Goal: Task Accomplishment & Management: Use online tool/utility

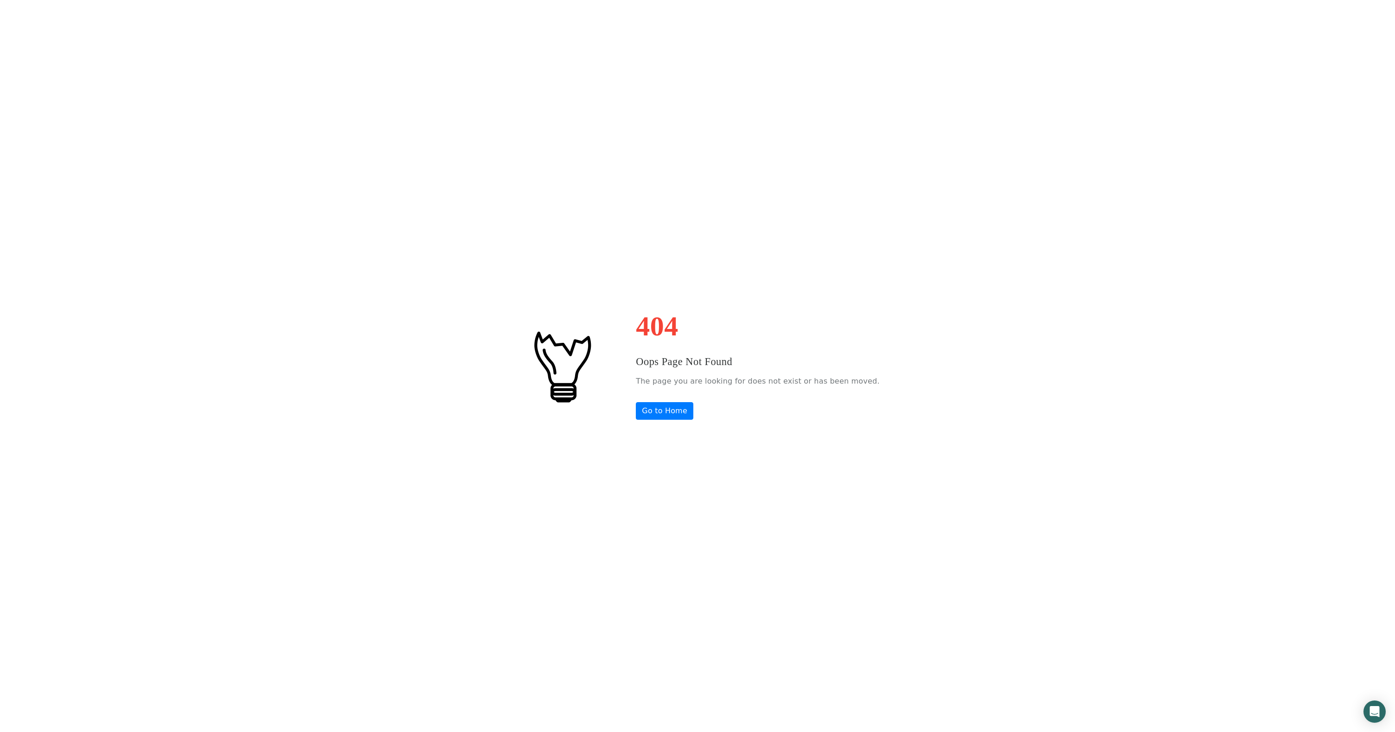
click at [796, 274] on div "404 Oops Page Not Found The page you are looking for does not exist or has been…" at bounding box center [697, 366] width 1395 height 732
click at [663, 409] on link "Go to Home" at bounding box center [664, 411] width 57 height 18
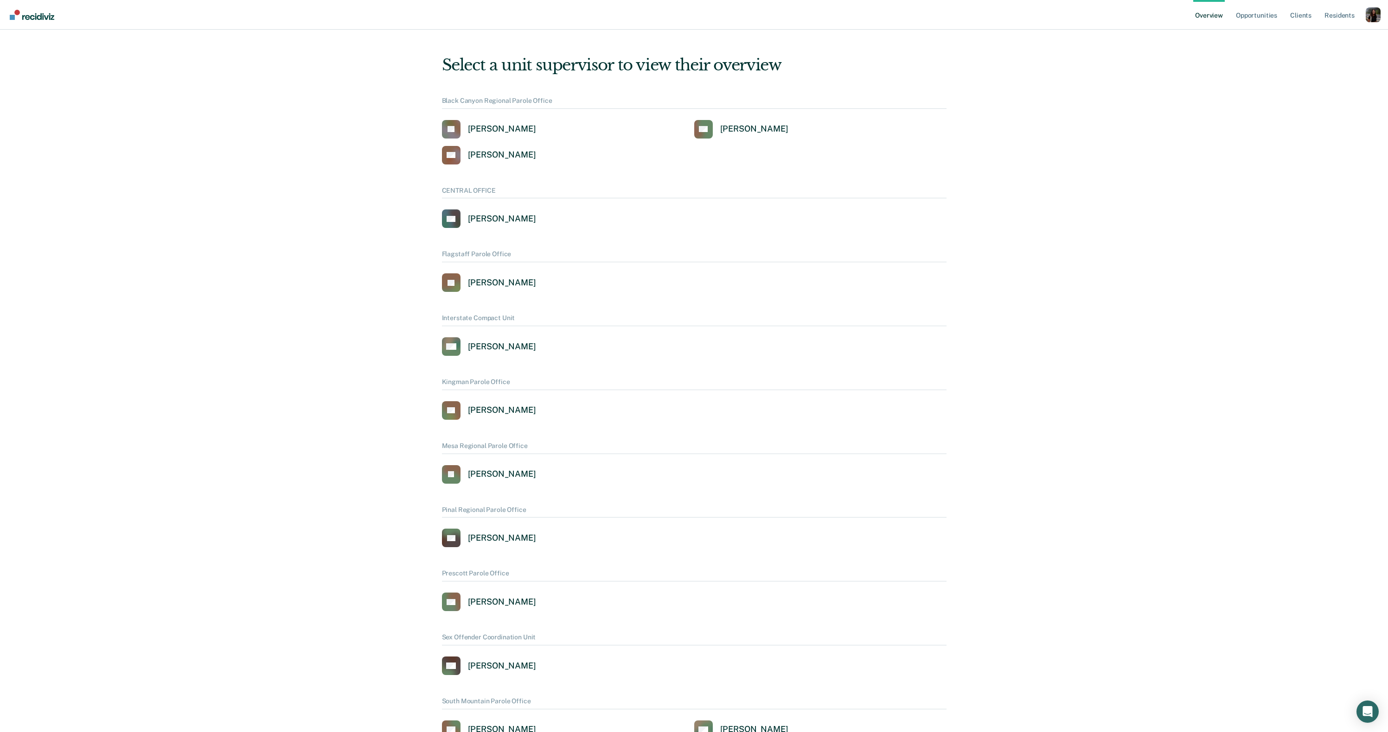
click at [1372, 15] on div "Profile dropdown button" at bounding box center [1372, 14] width 15 height 15
click at [1317, 38] on link "Profile" at bounding box center [1336, 42] width 60 height 8
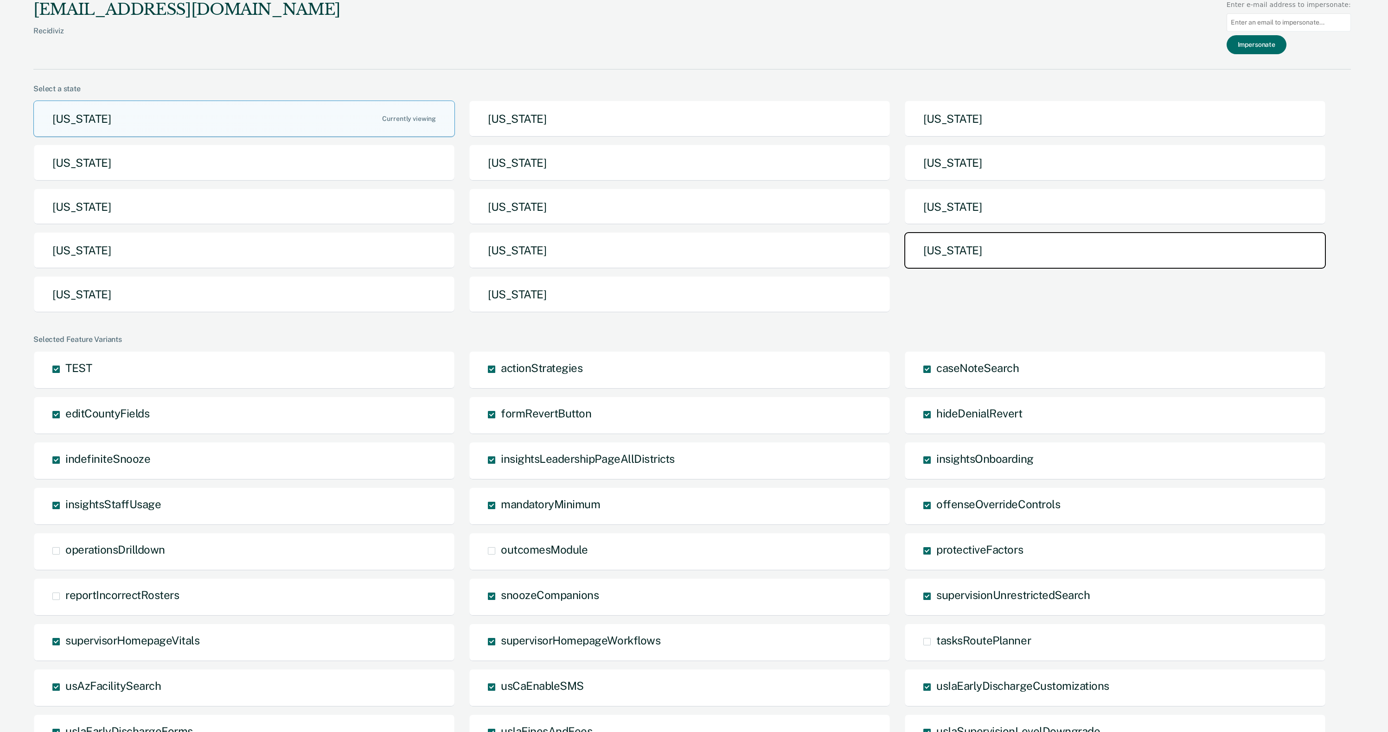
click at [947, 258] on button "[US_STATE]" at bounding box center [1114, 250] width 421 height 37
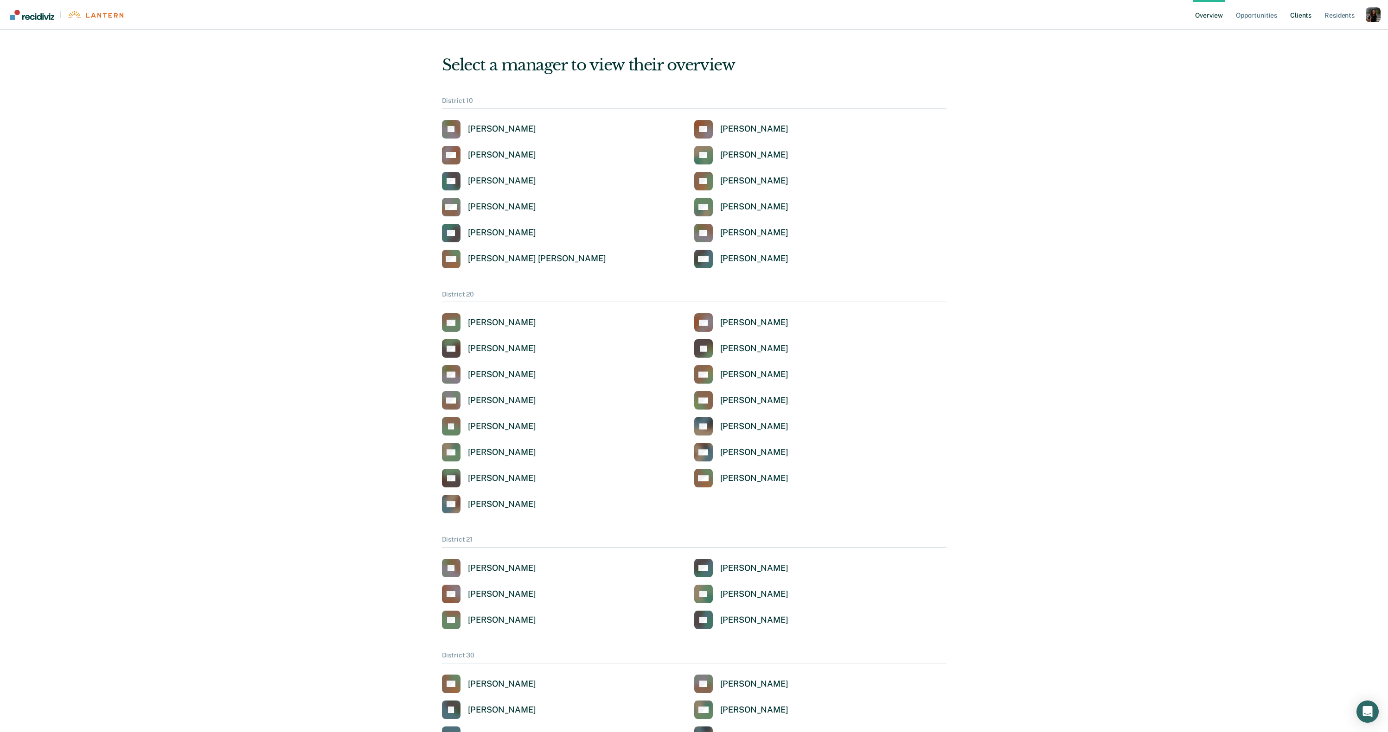
click at [1302, 17] on link "Client s" at bounding box center [1300, 15] width 25 height 30
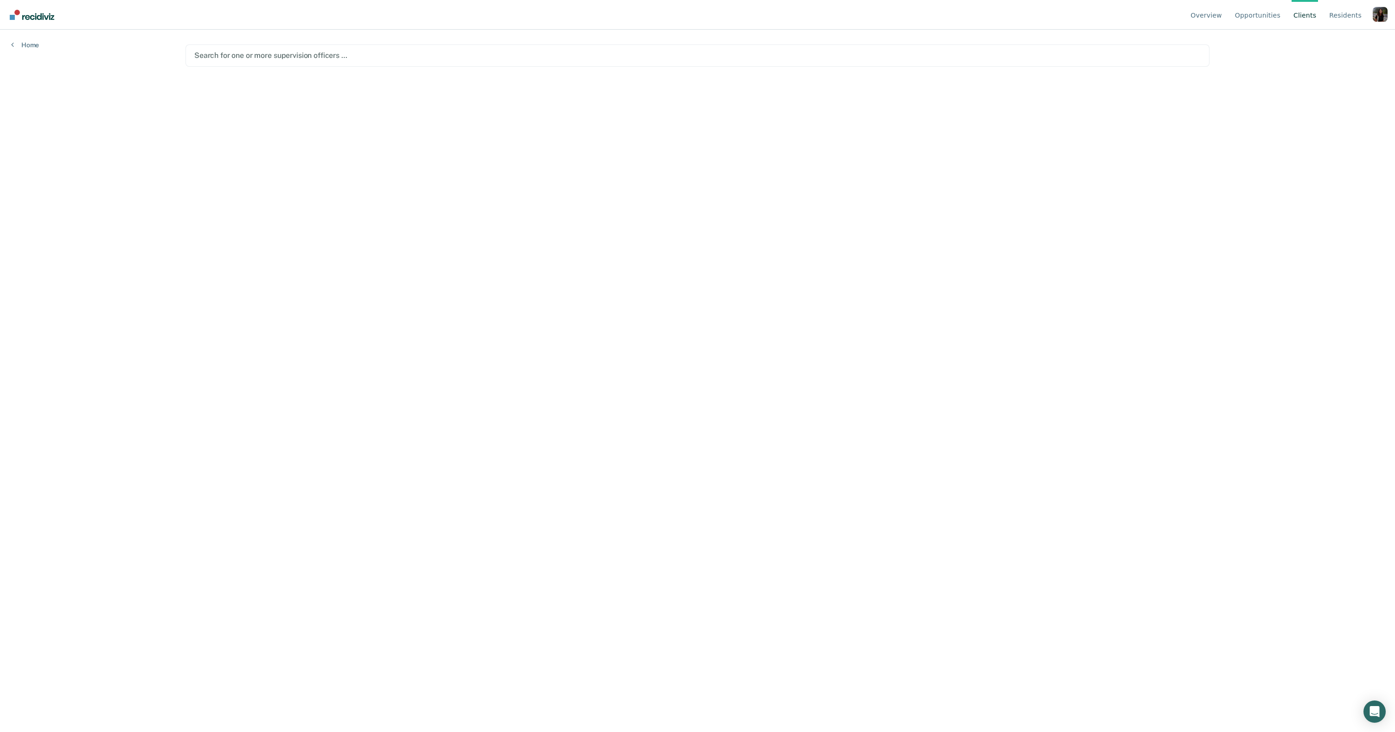
click at [258, 51] on div at bounding box center [697, 55] width 1006 height 11
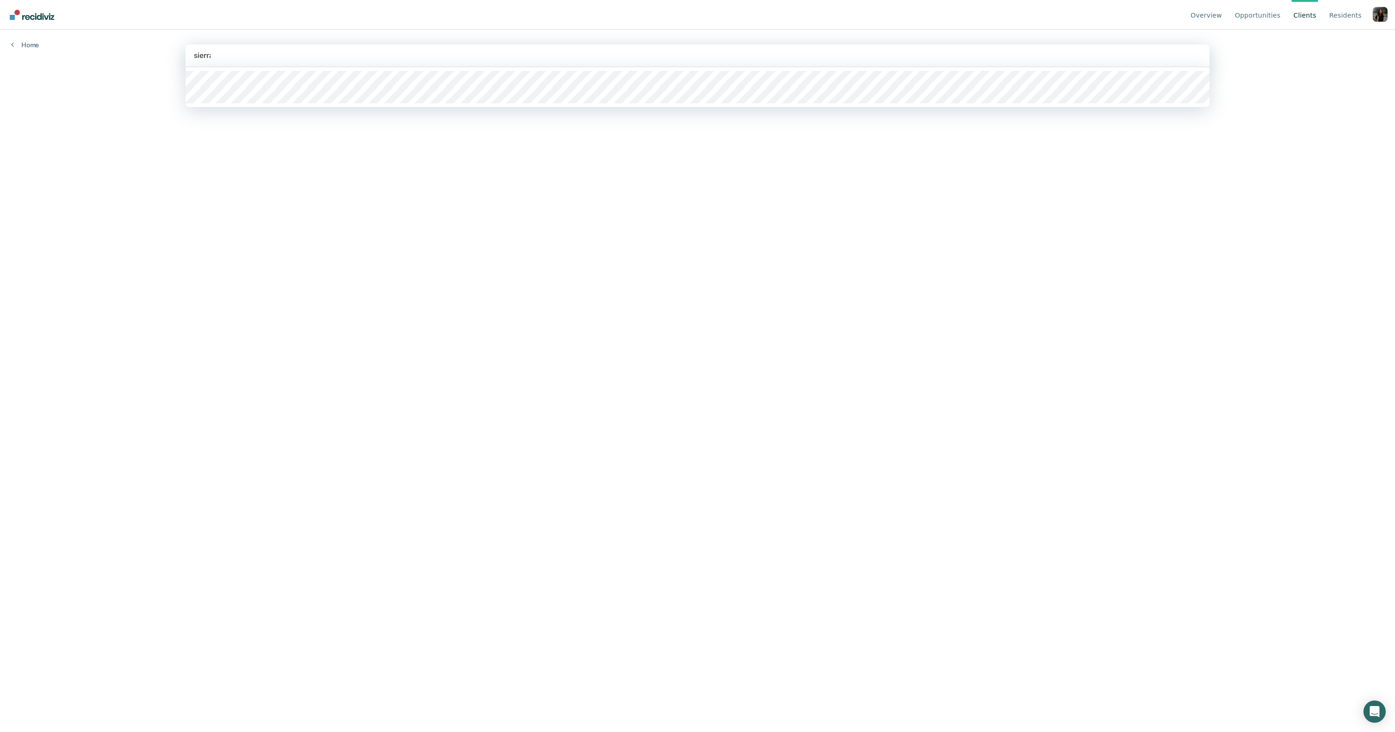
type input "sierra"
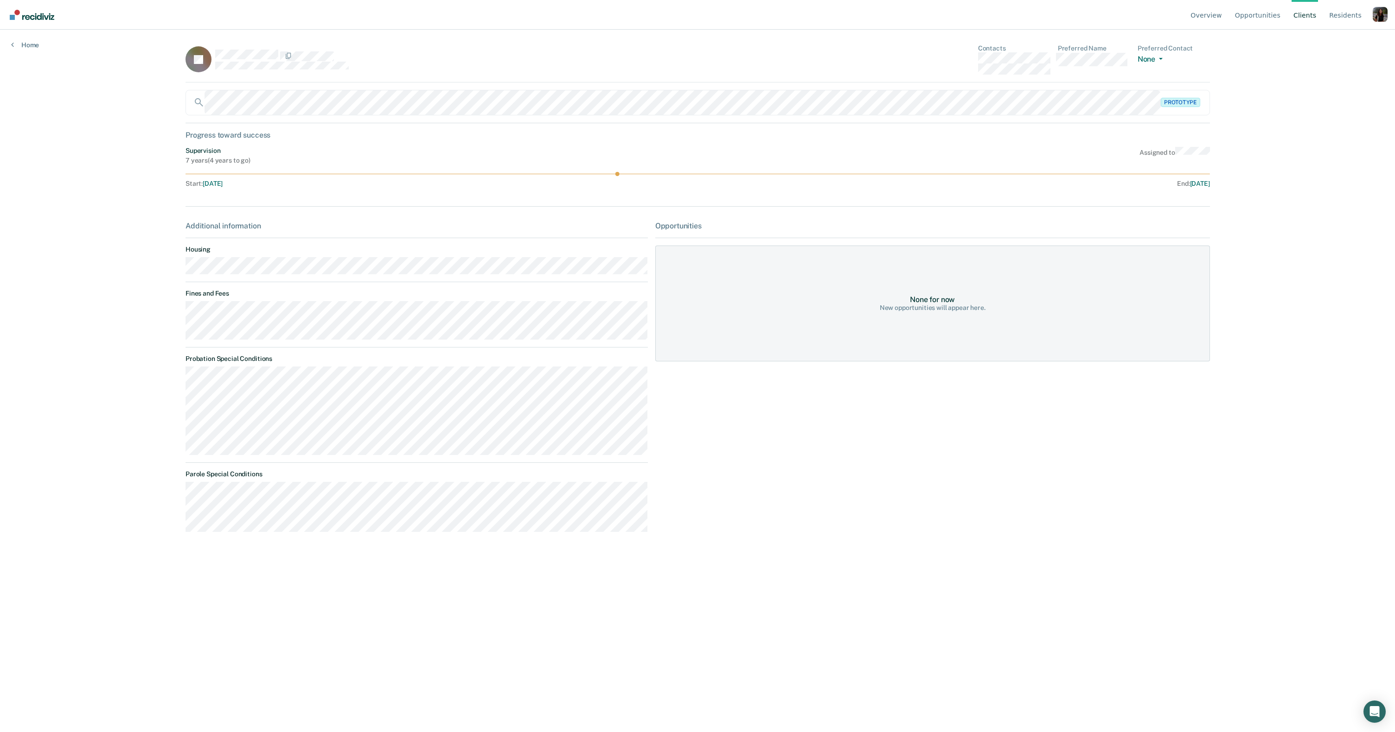
click at [1196, 185] on span "Oct 25, 2029" at bounding box center [1200, 183] width 20 height 7
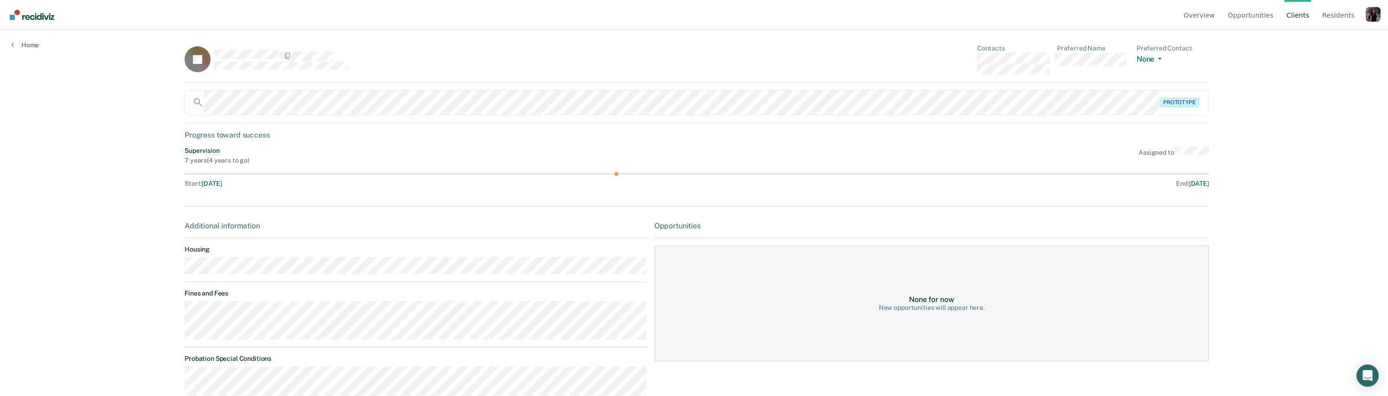
click at [88, 248] on div "Overview Opportunities Client s Resident s Profile How it works Go to Pathways …" at bounding box center [694, 198] width 1388 height 396
click at [1359, 11] on ul "Overview Opportunities Client s Resident s" at bounding box center [1273, 15] width 184 height 30
click at [1368, 12] on div "Profile dropdown button" at bounding box center [1372, 14] width 15 height 15
click at [1312, 42] on link "Profile" at bounding box center [1336, 43] width 60 height 8
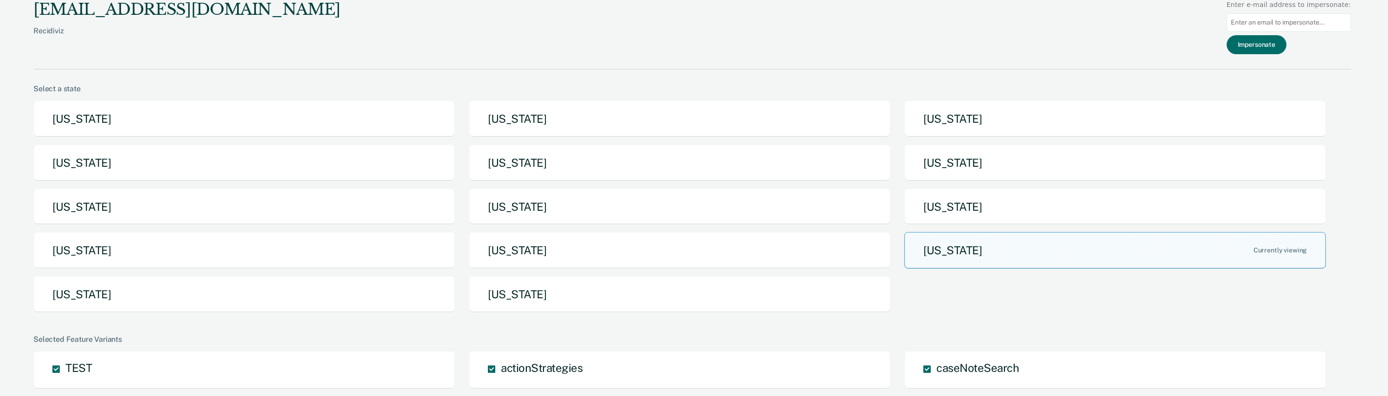
click at [1272, 30] on input "Main chart and filter content" at bounding box center [1288, 22] width 124 height 18
paste input "cherri.godwin@corecivic.com"
type input "cherri.godwin@corecivic.com"
click at [1268, 50] on button "Impersonate" at bounding box center [1256, 44] width 60 height 19
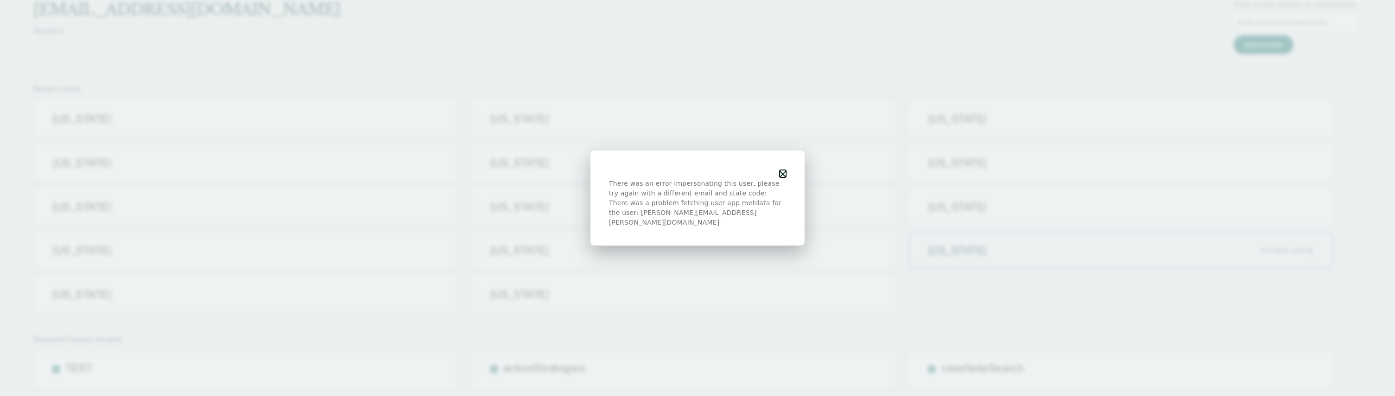
click at [783, 176] on icon "button" at bounding box center [782, 174] width 6 height 6
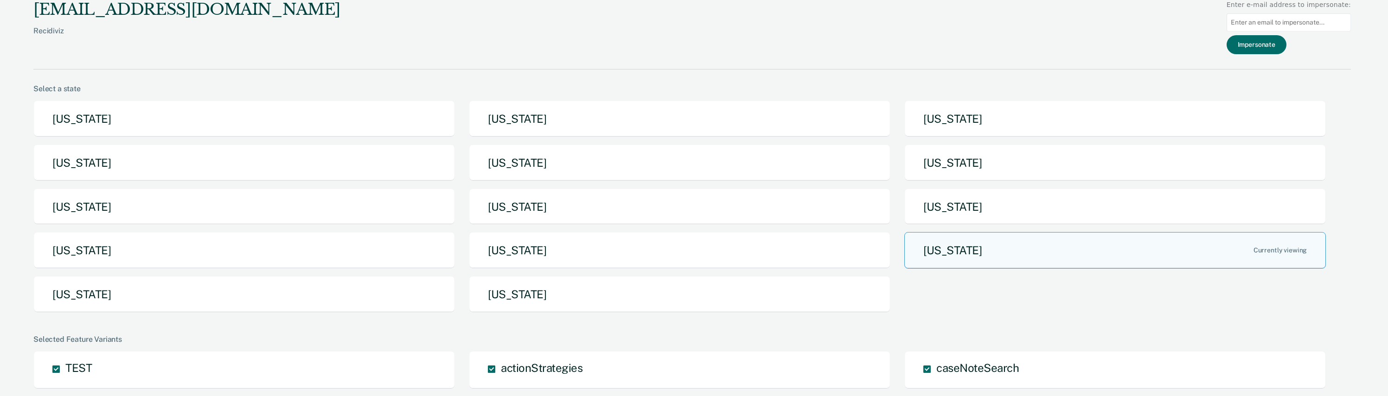
click at [1153, 56] on div "alexa@recidiviz.org Recidiviz Enter e-mail address to impersonate: Impersonate" at bounding box center [691, 35] width 1317 height 70
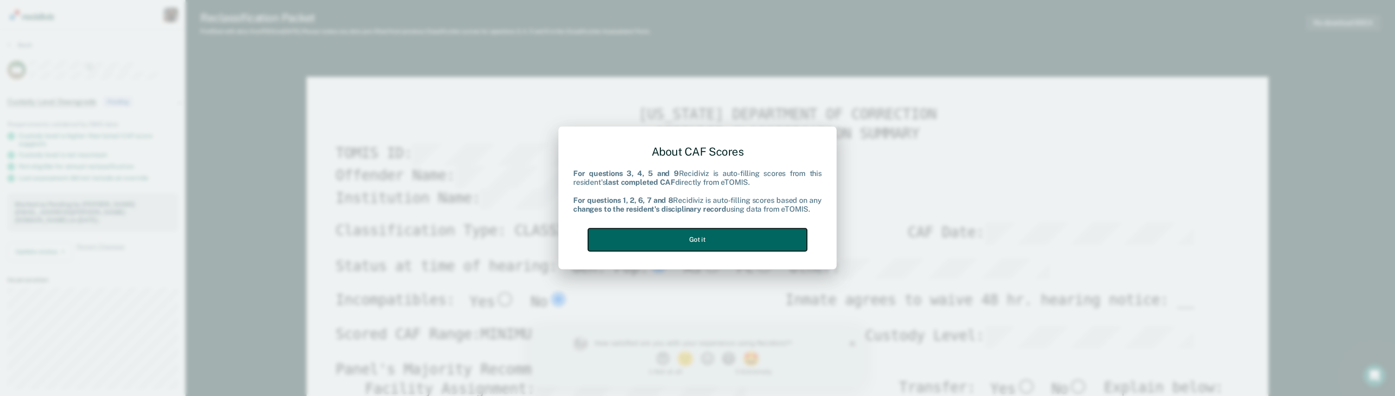
click at [732, 236] on button "Got it" at bounding box center [697, 240] width 219 height 23
type textarea "x"
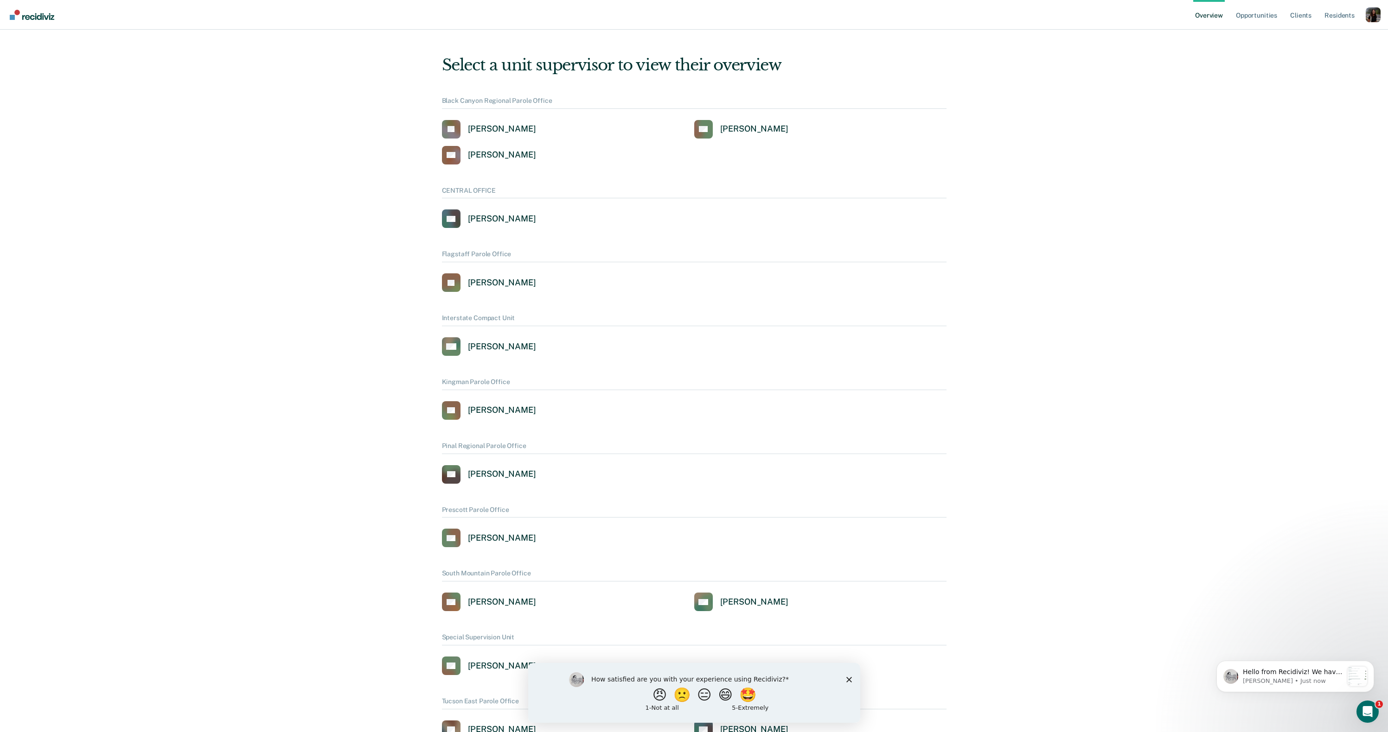
click at [1382, 13] on div "Overview Opportunities Client s Resident s Profile How it works Log Out" at bounding box center [694, 15] width 1388 height 30
click at [1369, 13] on div "Profile dropdown button" at bounding box center [1372, 14] width 15 height 15
click at [1304, 41] on button "Profile" at bounding box center [1335, 42] width 89 height 15
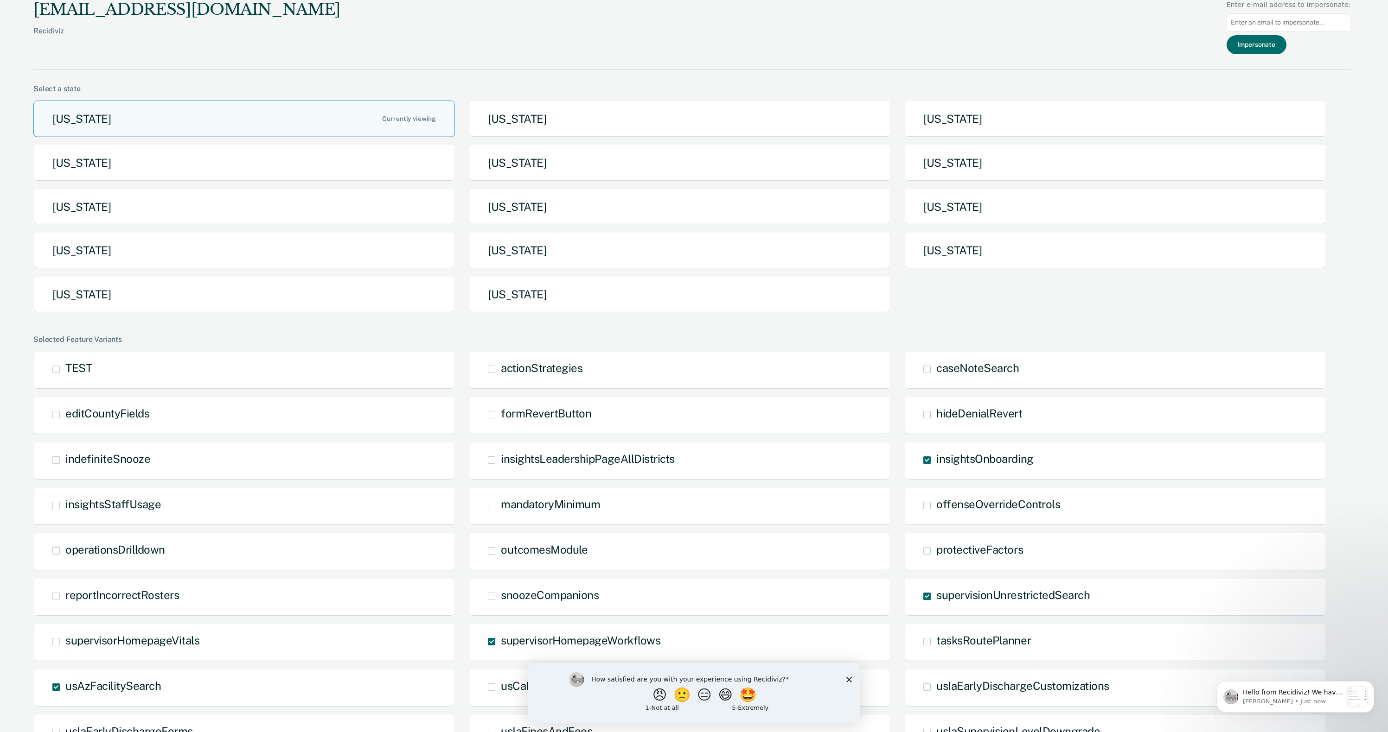
click at [1294, 16] on input "Main chart and filter content" at bounding box center [1288, 22] width 124 height 18
paste input "cherri.godwin@corecivic.com"
type input "cherri.godwin@corecivic.com"
click at [1270, 45] on button "Impersonate" at bounding box center [1256, 44] width 60 height 19
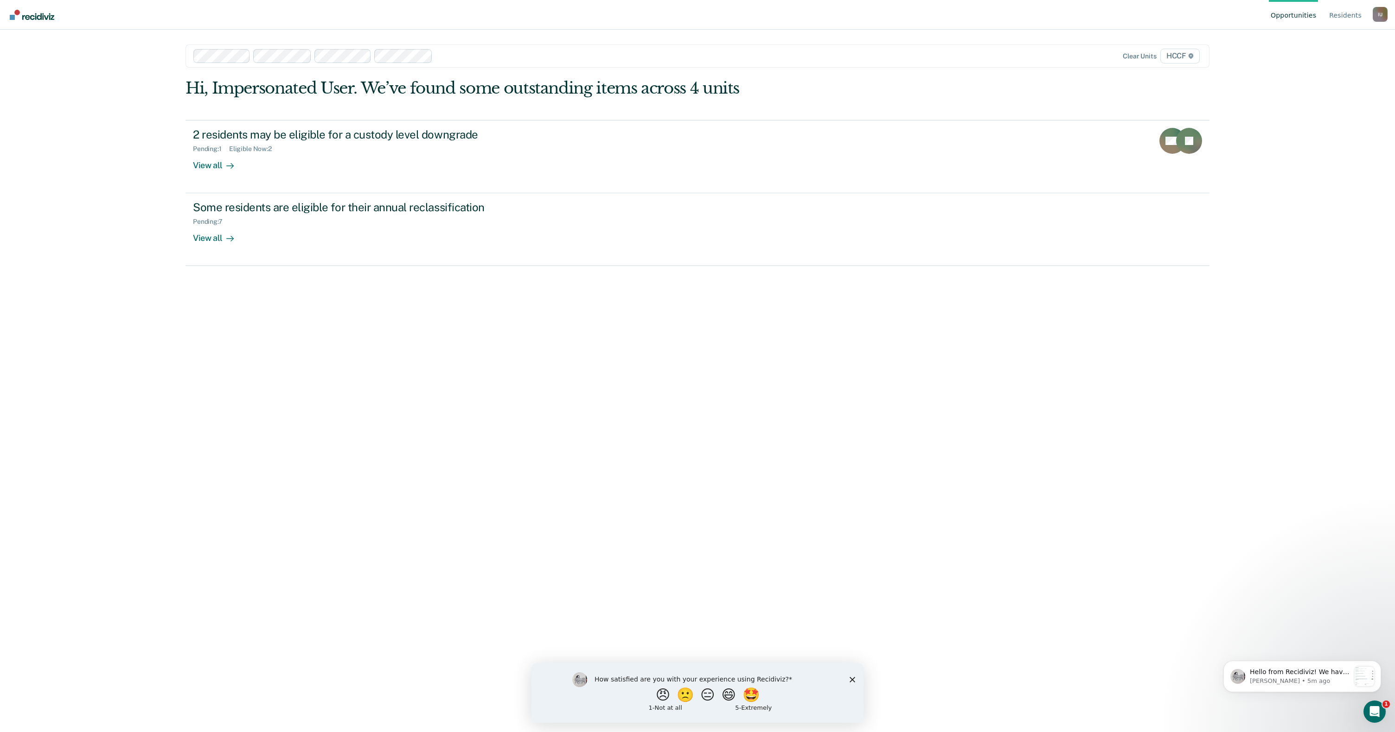
click at [1382, 14] on div "I U" at bounding box center [1379, 14] width 15 height 15
click at [602, 18] on nav "Opportunities Resident s Impersonated User I U Profile How it works Log Out" at bounding box center [697, 14] width 1380 height 29
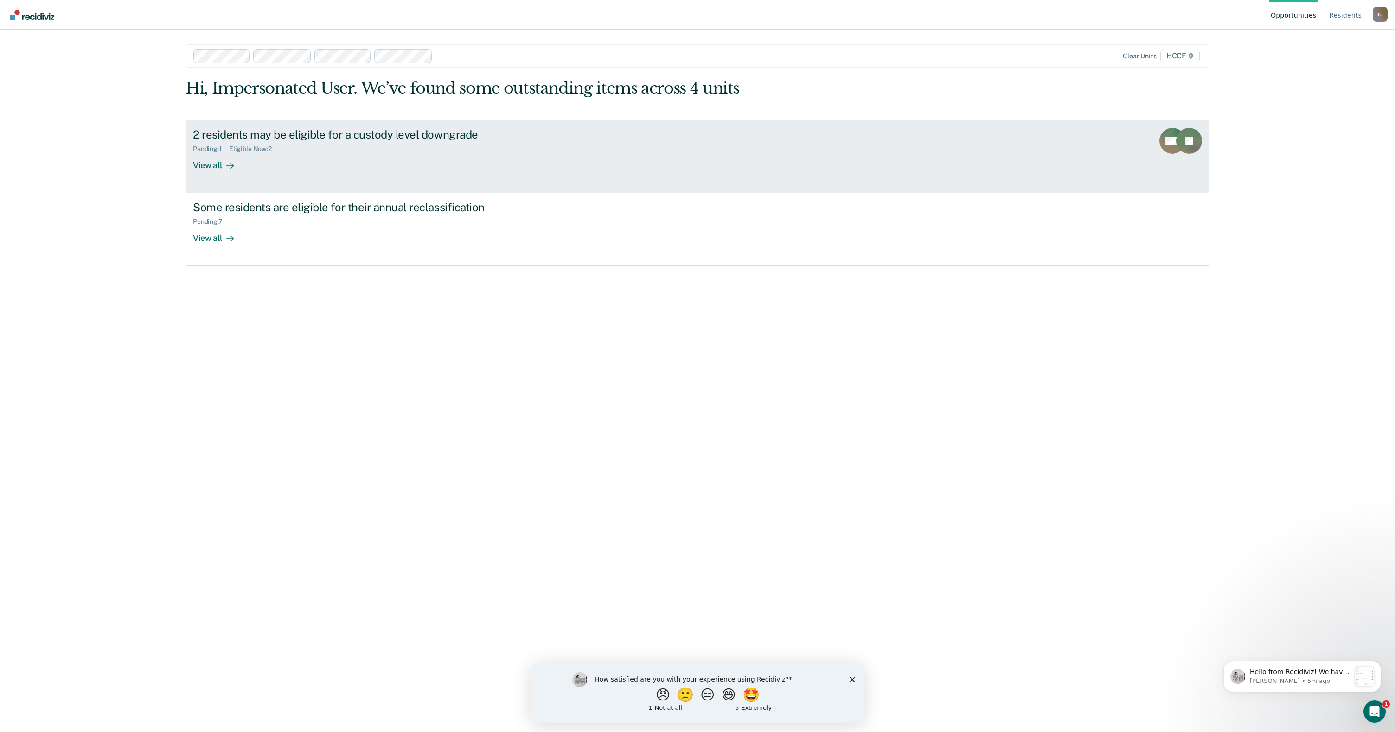
click at [214, 169] on div "View all" at bounding box center [219, 162] width 52 height 18
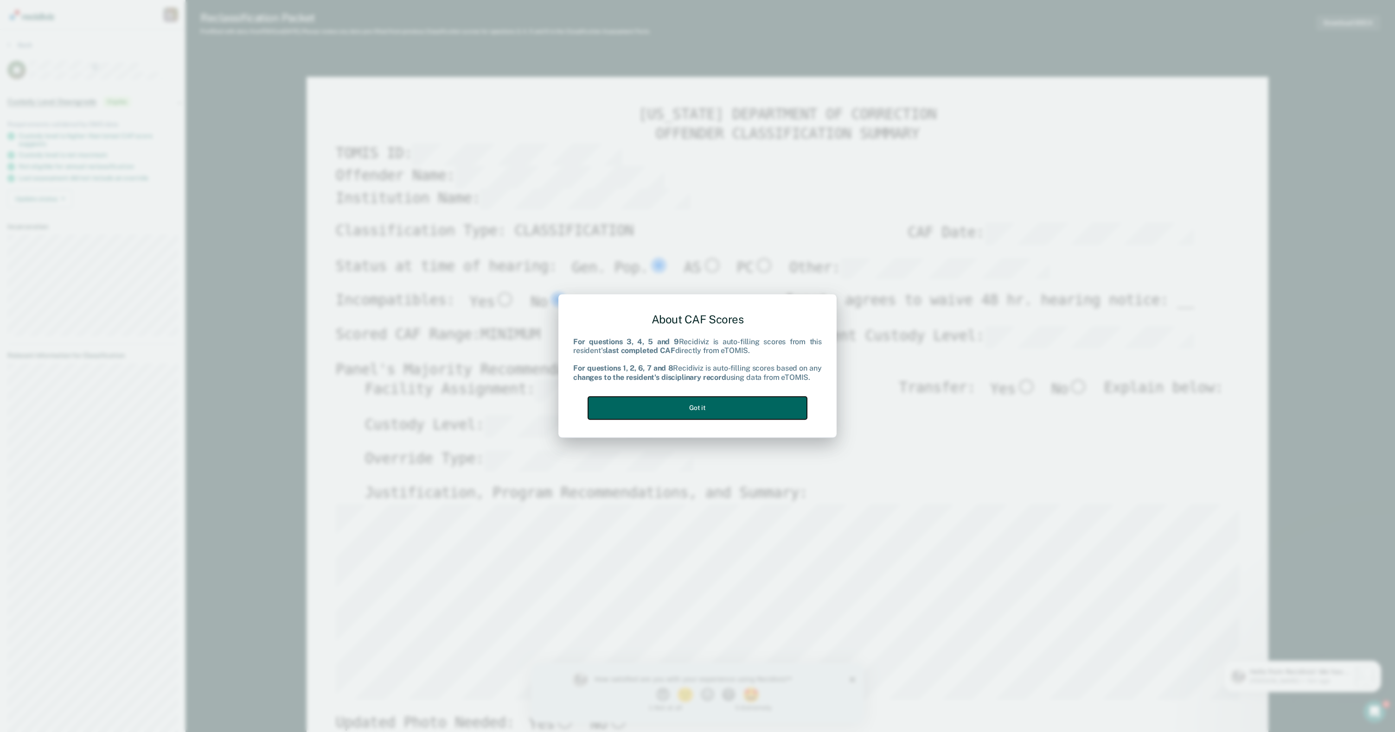
click at [746, 408] on button "Got it" at bounding box center [697, 408] width 219 height 23
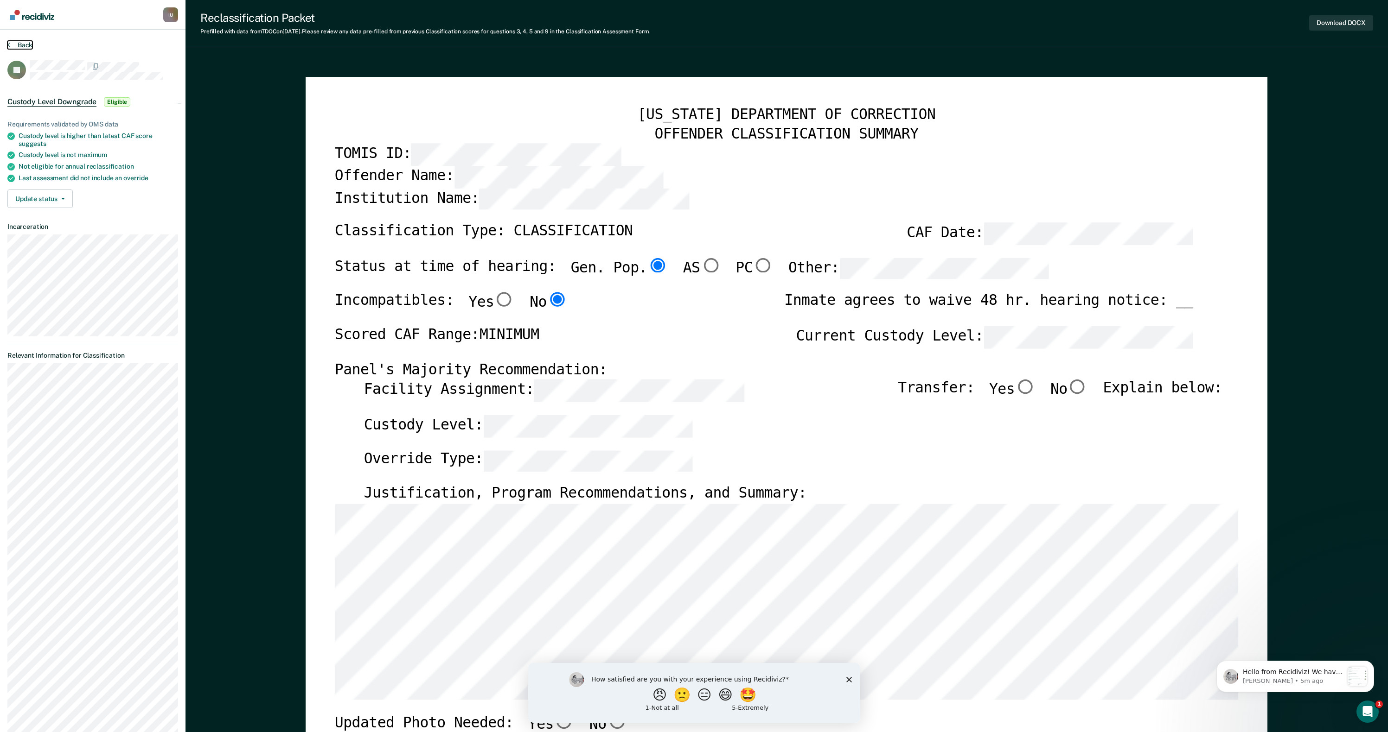
click at [27, 46] on button "Back" at bounding box center [19, 45] width 25 height 8
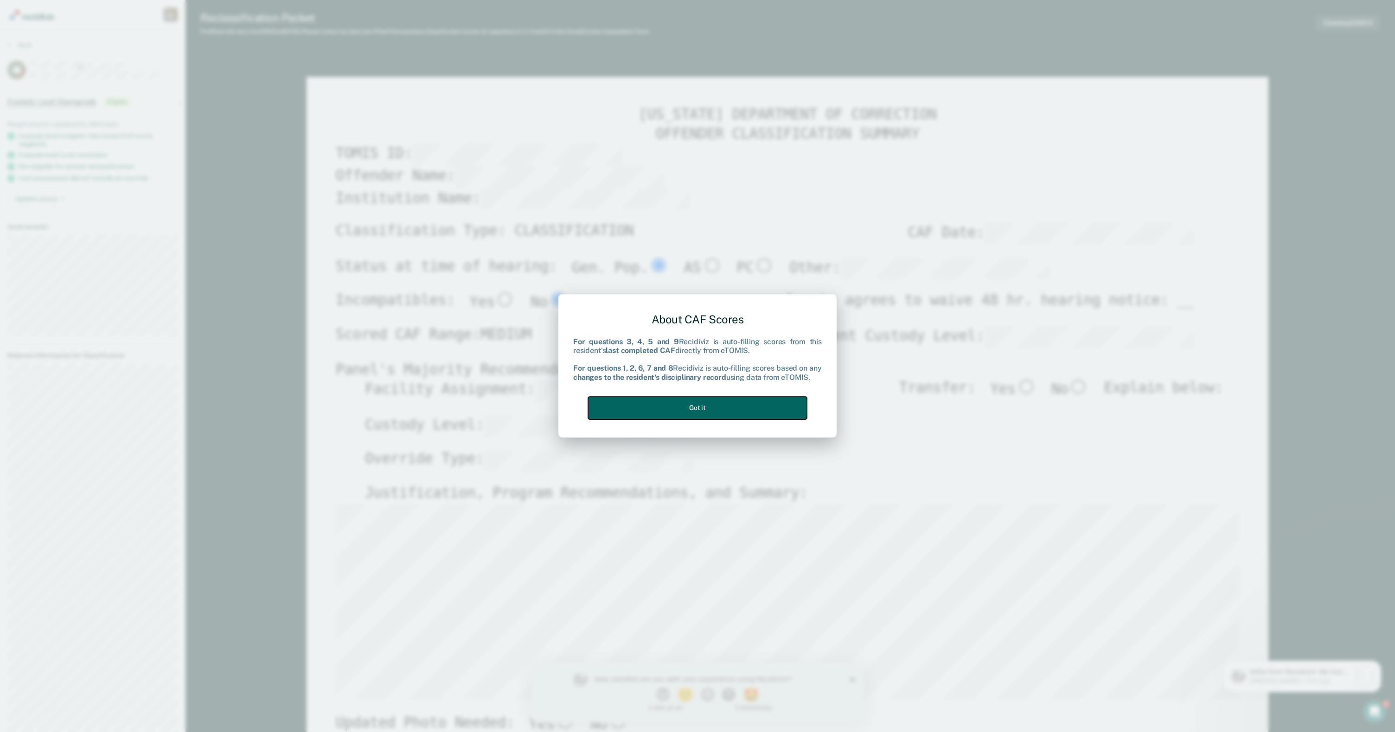
click at [739, 416] on button "Got it" at bounding box center [697, 408] width 219 height 23
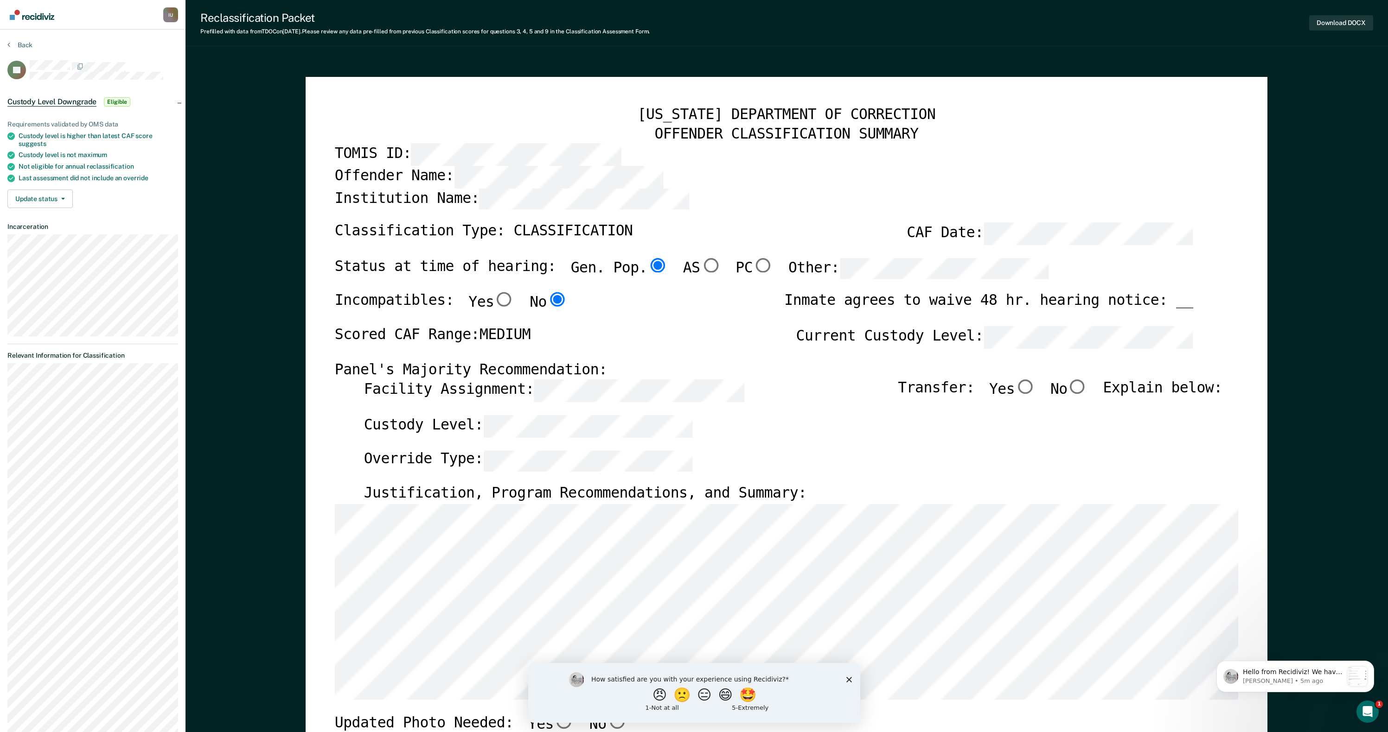
type textarea "x"
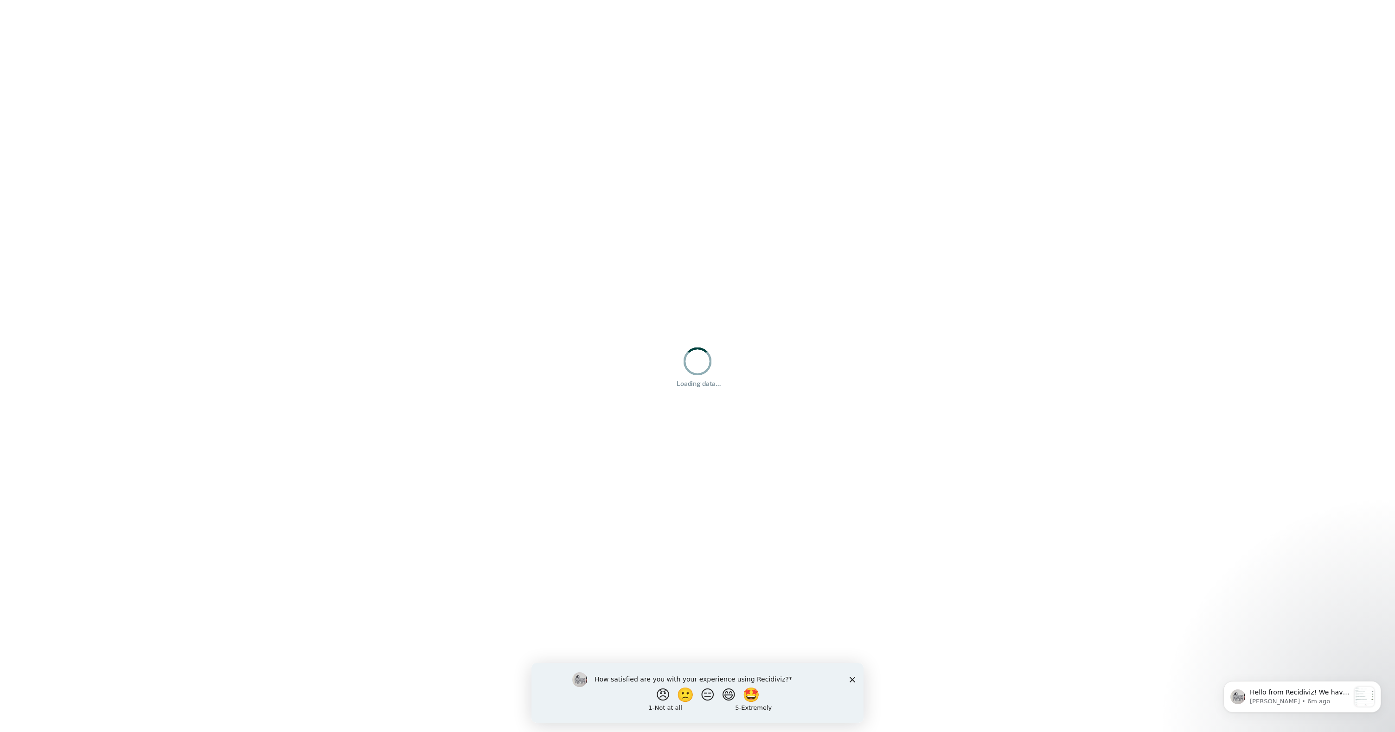
click at [851, 679] on polygon "Close survey" at bounding box center [852, 680] width 6 height 6
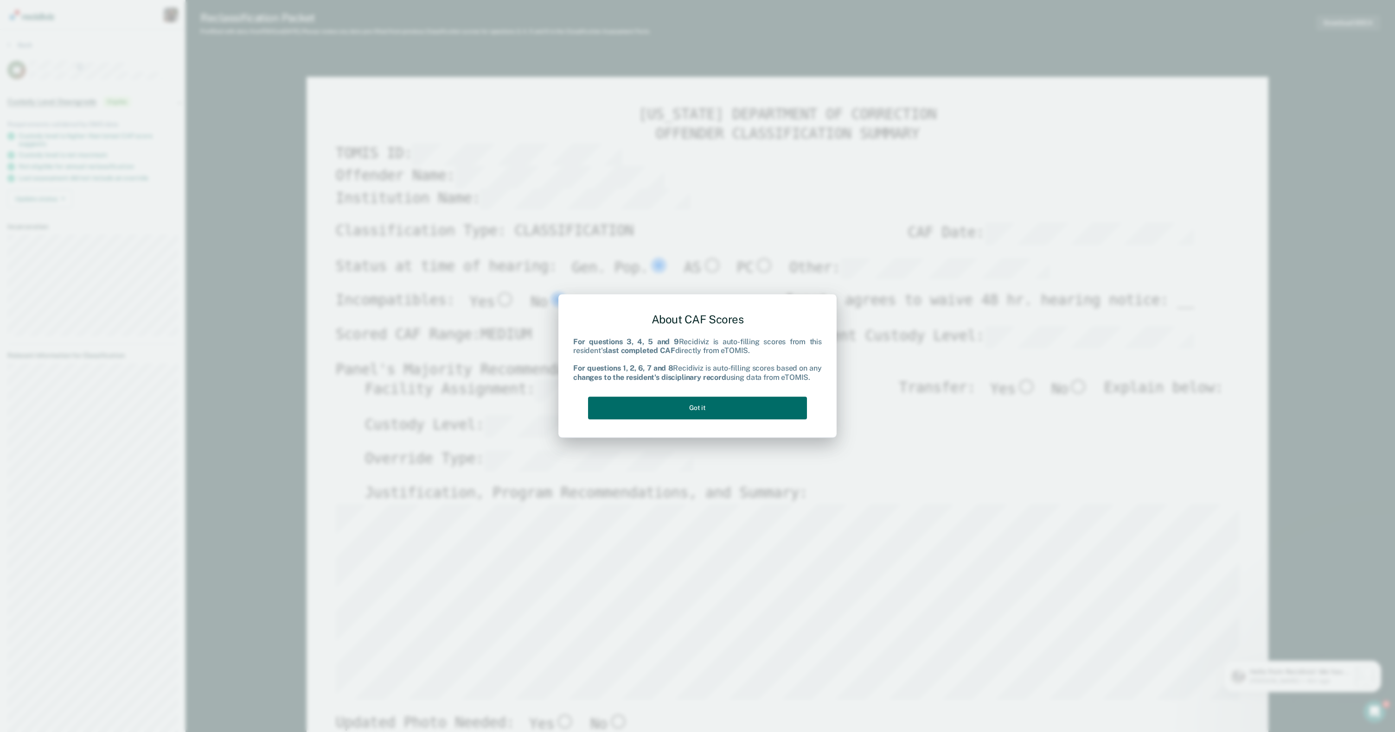
click at [749, 420] on div "About CAF Scores For questions 3, 4, 5 and 9 Recidiviz is auto-filling scores f…" at bounding box center [697, 365] width 248 height 118
click at [748, 414] on button "Got it" at bounding box center [697, 408] width 219 height 23
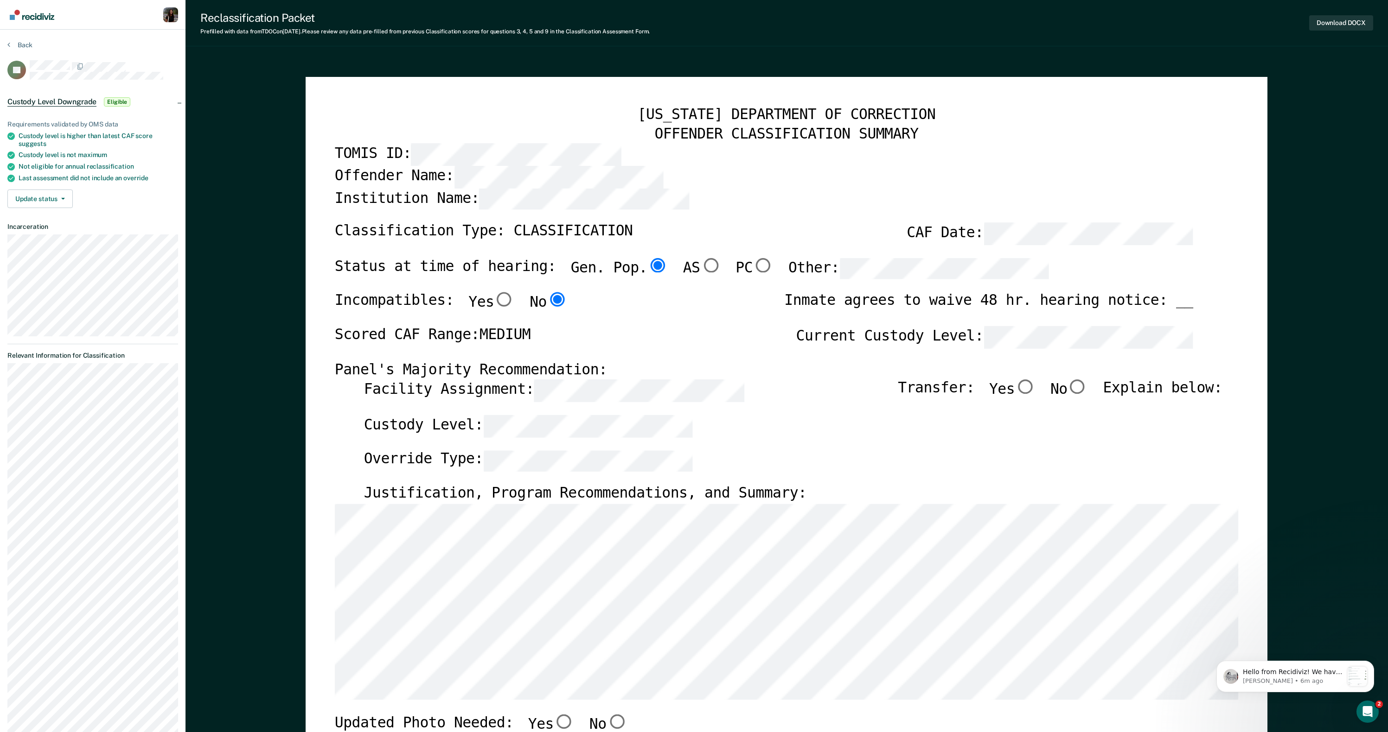
type textarea "x"
click at [6, 43] on section "Back JH Custody Level Downgrade Eligible Requirements validated by OMS data Cus…" at bounding box center [92, 461] width 185 height 862
click at [18, 41] on button "Back" at bounding box center [19, 45] width 25 height 8
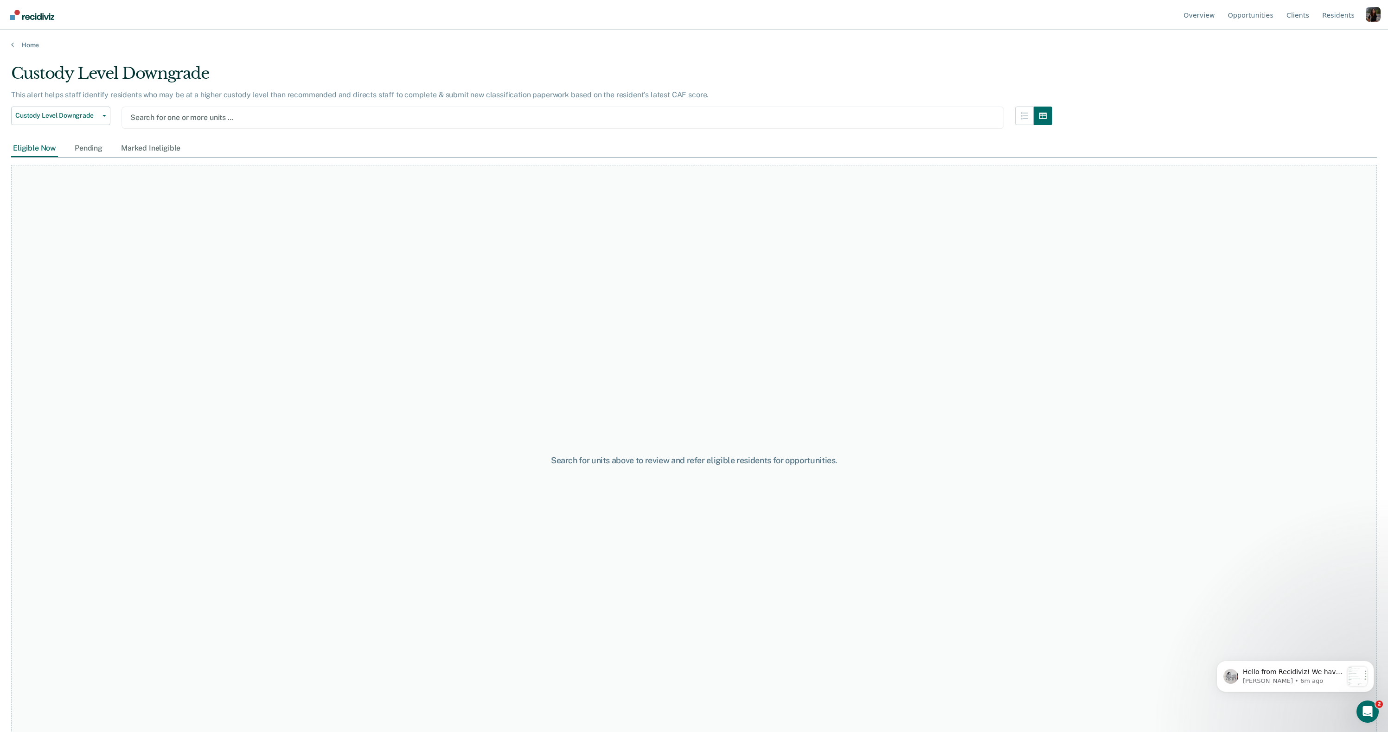
click at [1369, 10] on div "Profile dropdown button" at bounding box center [1372, 14] width 15 height 15
click at [1316, 42] on link "Profile" at bounding box center [1336, 43] width 60 height 8
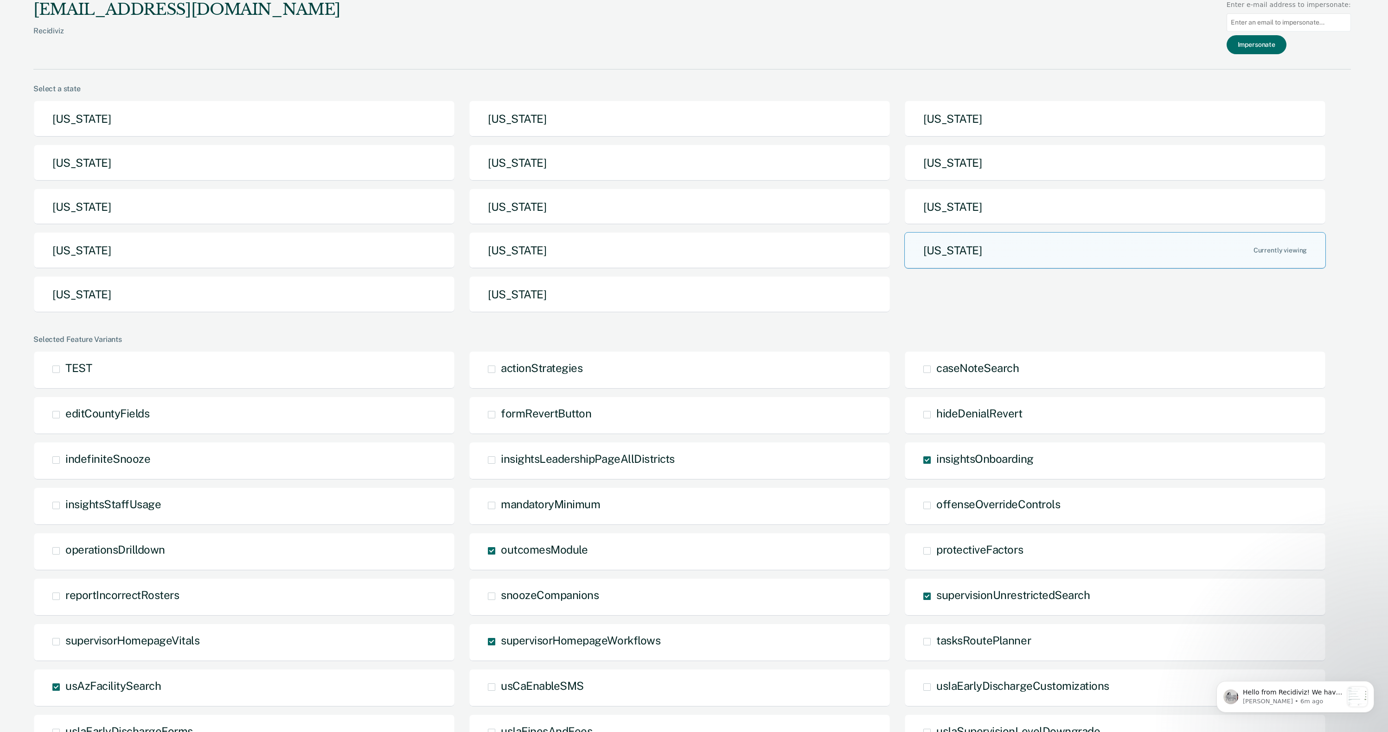
click at [1316, 26] on input "Main chart and filter content" at bounding box center [1288, 22] width 124 height 18
paste input "torrey.smith@tn.gov"
type input "torrey.smith@tn.gov"
click at [1272, 50] on button "Impersonate" at bounding box center [1256, 44] width 60 height 19
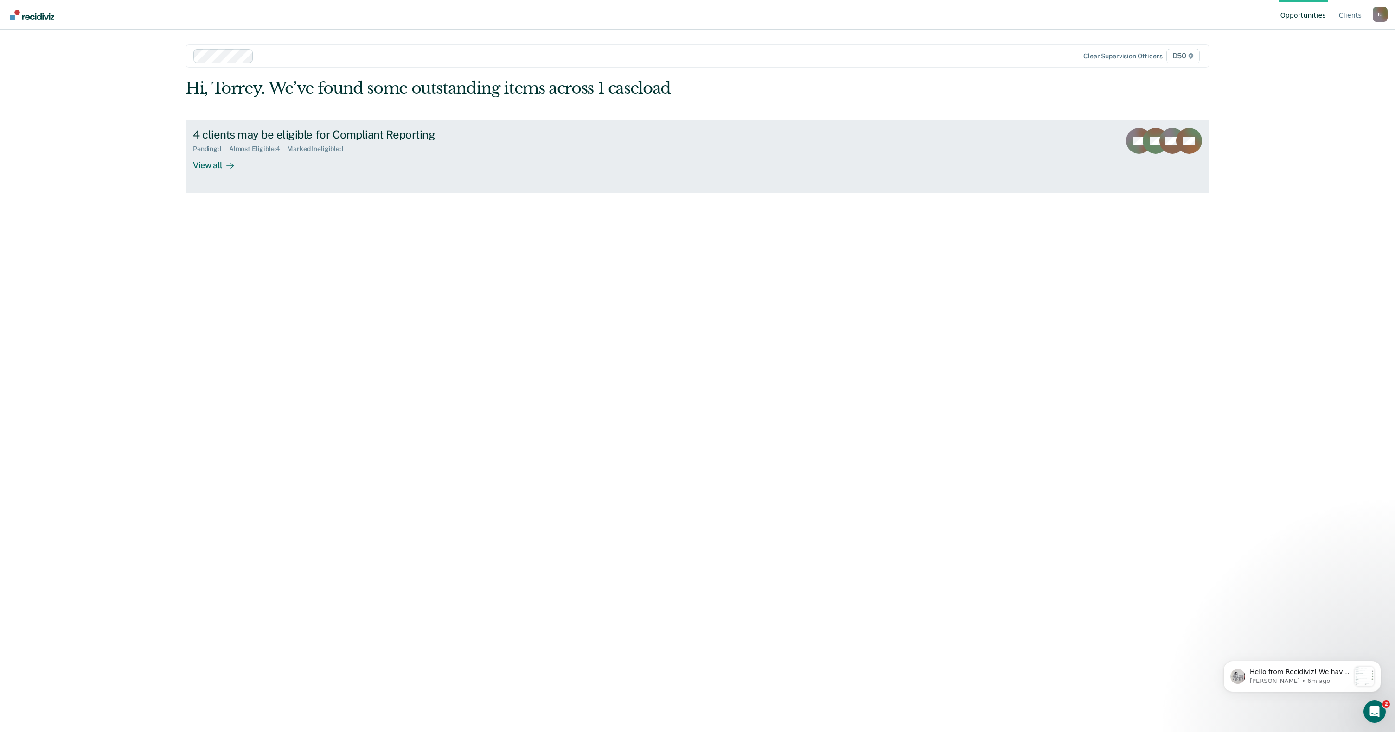
click at [223, 167] on div at bounding box center [228, 165] width 11 height 11
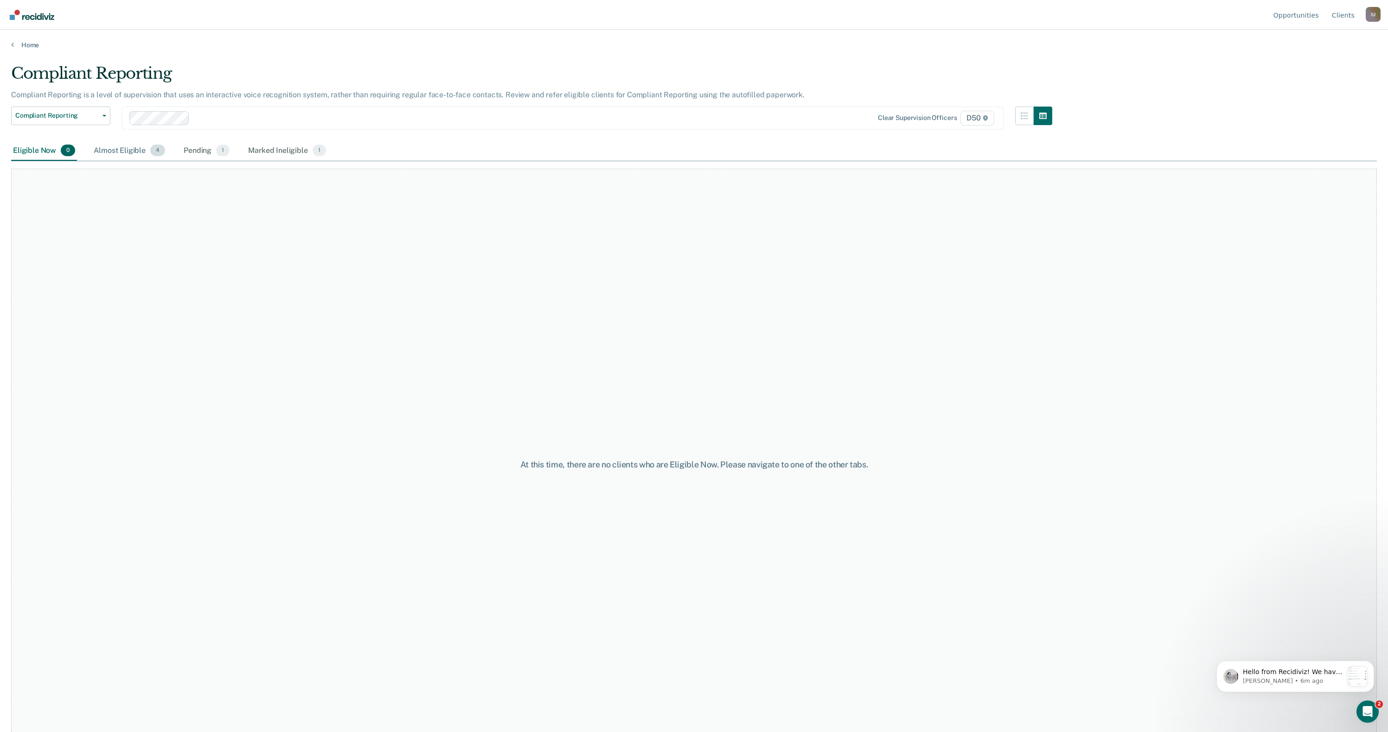
click at [107, 144] on div "Almost Eligible 4" at bounding box center [129, 151] width 75 height 20
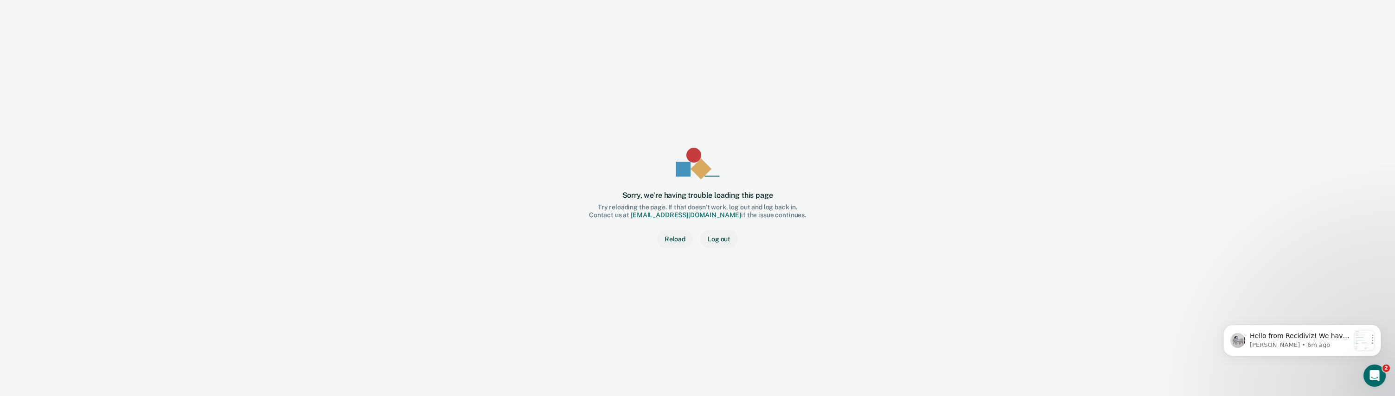
click at [125, 301] on div "Sorry, we’re having trouble loading this page Try reloading the page. If that d…" at bounding box center [697, 198] width 1365 height 367
click at [682, 242] on button "Reload" at bounding box center [675, 239] width 36 height 19
